Goal: Obtain resource: Download file/media

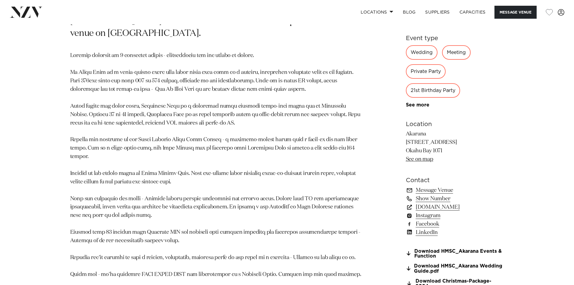
scroll to position [391, 0]
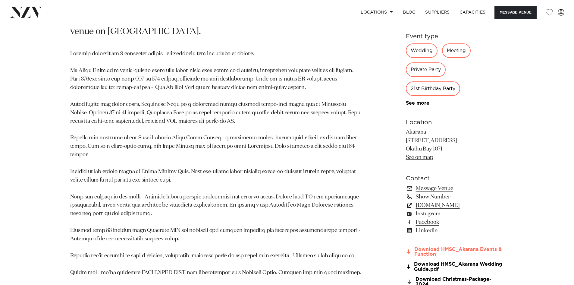
click at [476, 248] on link "Download HMSC_Akarana Events & Function" at bounding box center [455, 252] width 98 height 10
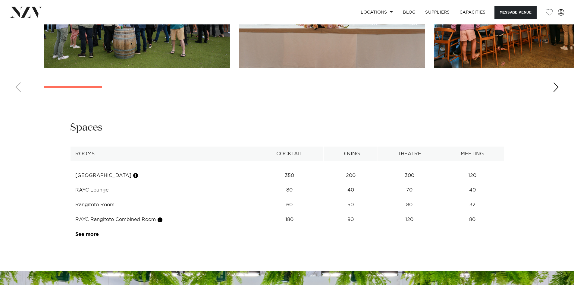
scroll to position [813, 0]
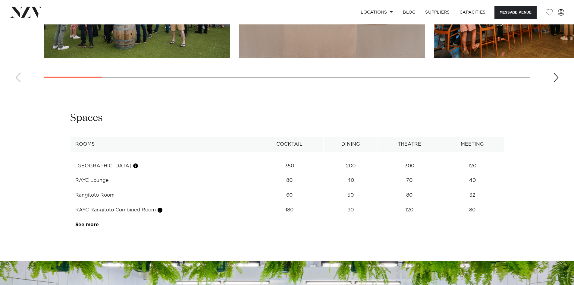
click at [95, 222] on td "See more" at bounding box center [98, 224] width 57 height 15
